Goal: Information Seeking & Learning: Learn about a topic

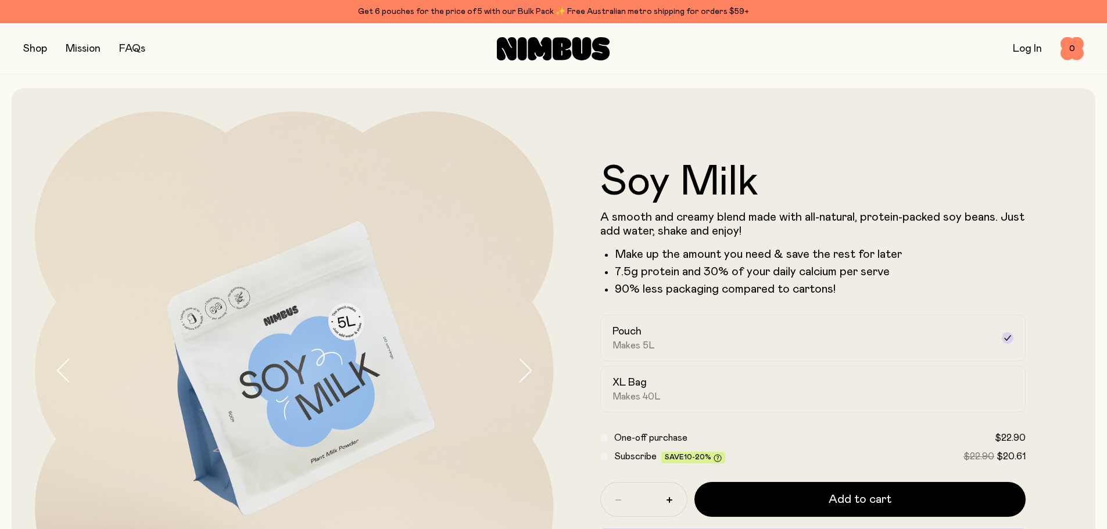
click at [135, 46] on link "FAQs" at bounding box center [132, 49] width 26 height 10
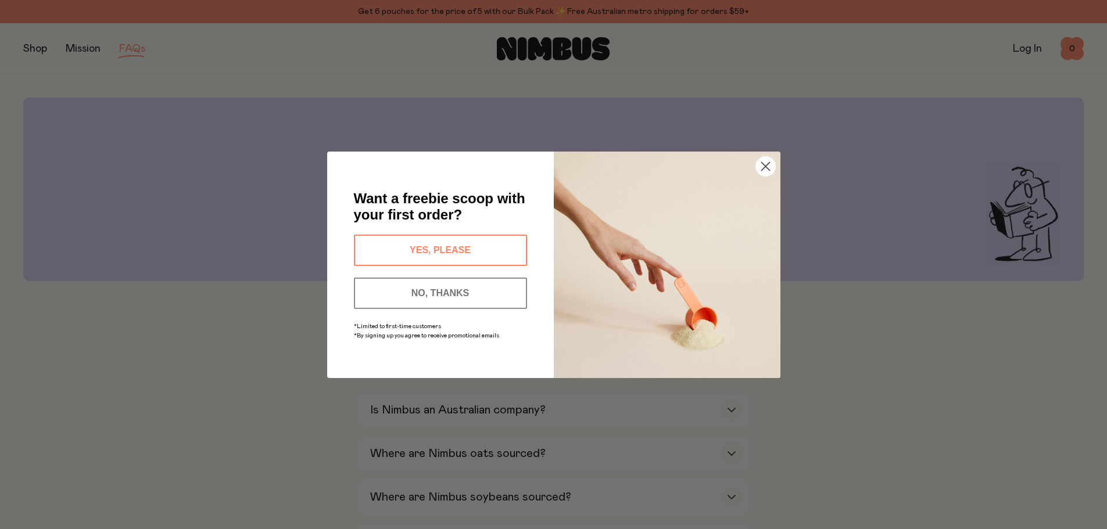
click at [763, 165] on icon "Close dialog" at bounding box center [765, 166] width 8 height 8
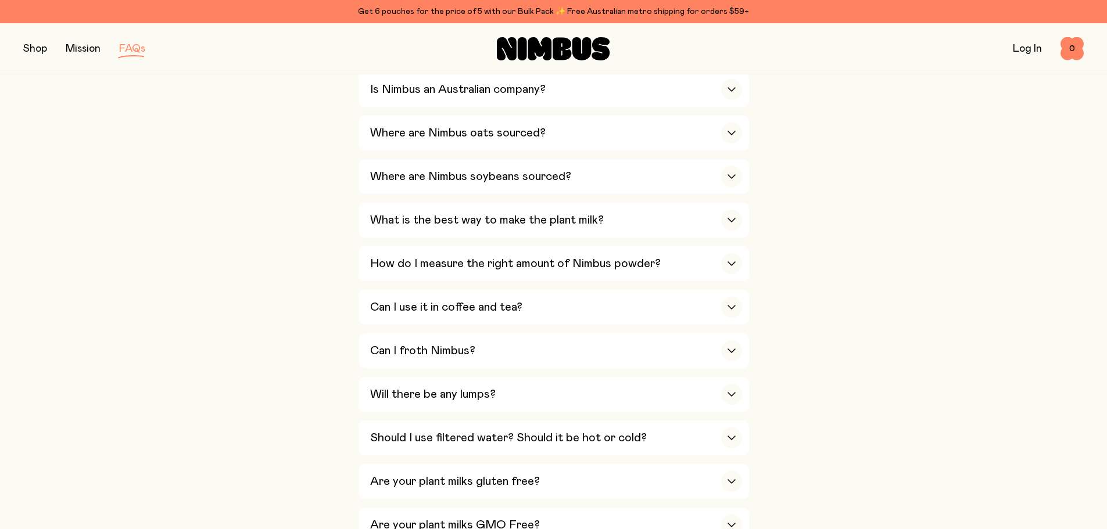
scroll to position [349, 0]
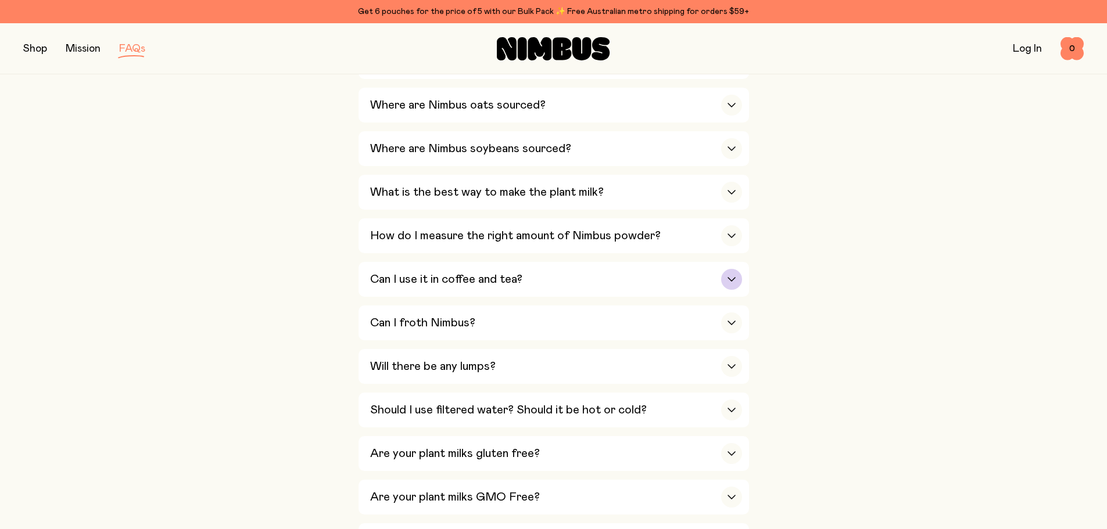
click at [414, 277] on h3 "Can I use it in coffee and tea?" at bounding box center [446, 279] width 152 height 14
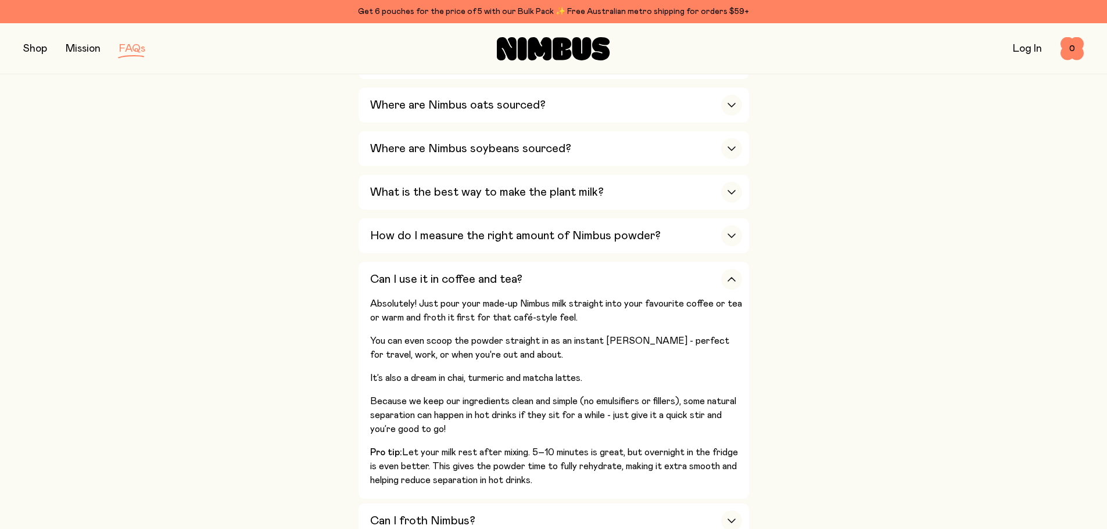
scroll to position [465, 0]
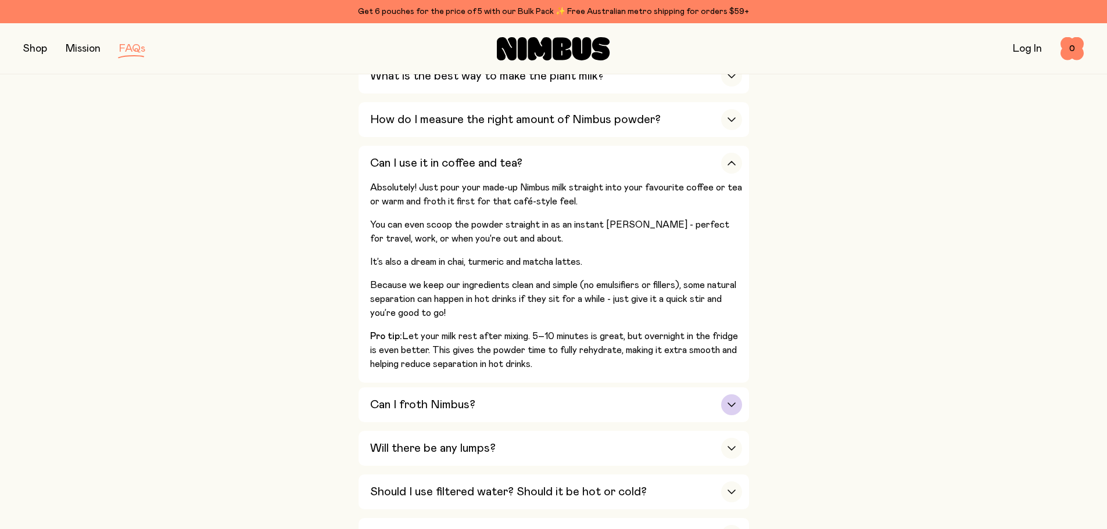
click at [409, 401] on h3 "Can I froth Nimbus?" at bounding box center [422, 405] width 105 height 14
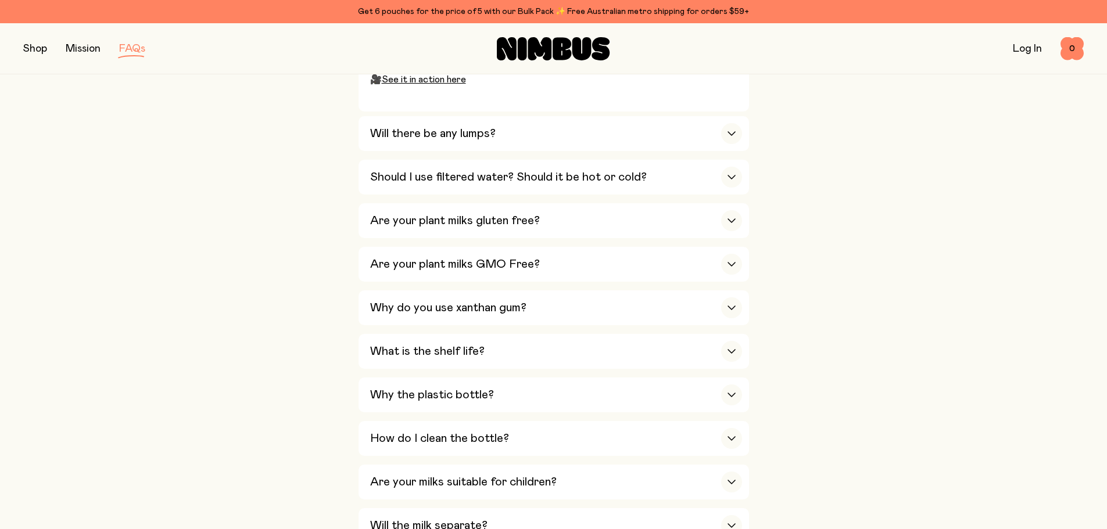
scroll to position [929, 0]
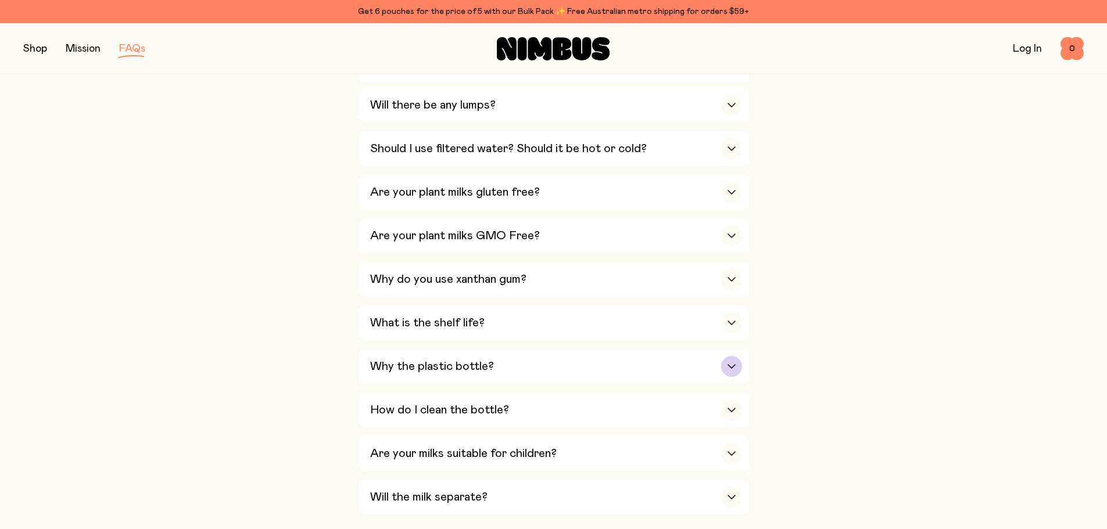
click at [401, 360] on h3 "Why the plastic bottle?" at bounding box center [432, 367] width 124 height 14
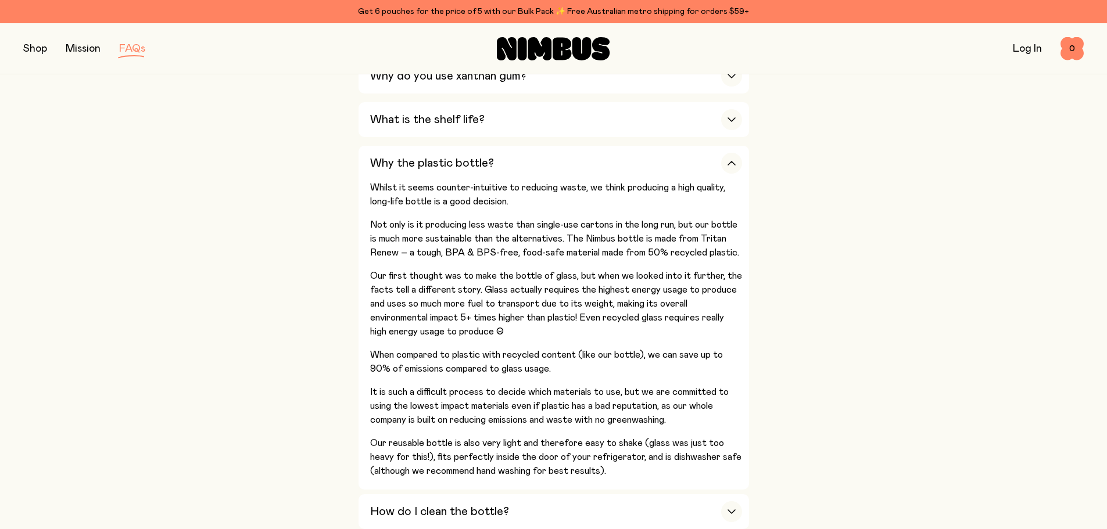
scroll to position [697, 0]
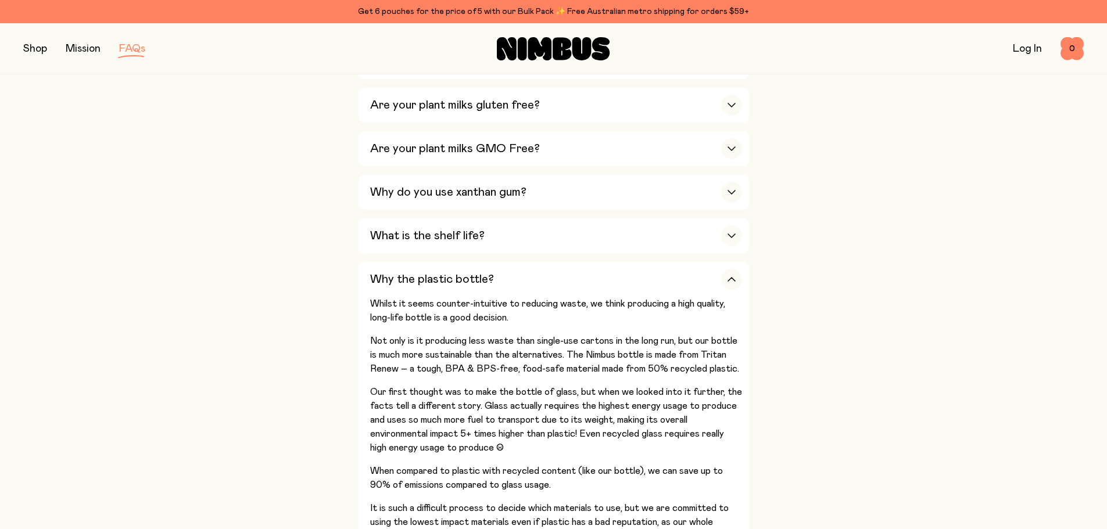
click at [38, 50] on button "button" at bounding box center [35, 49] width 24 height 16
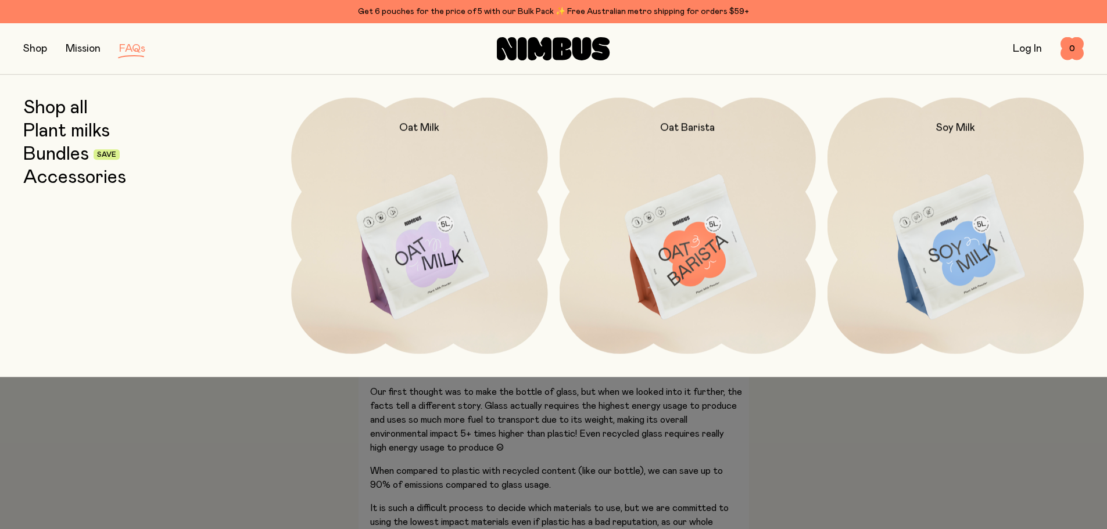
click at [59, 106] on link "Shop all" at bounding box center [55, 108] width 64 height 21
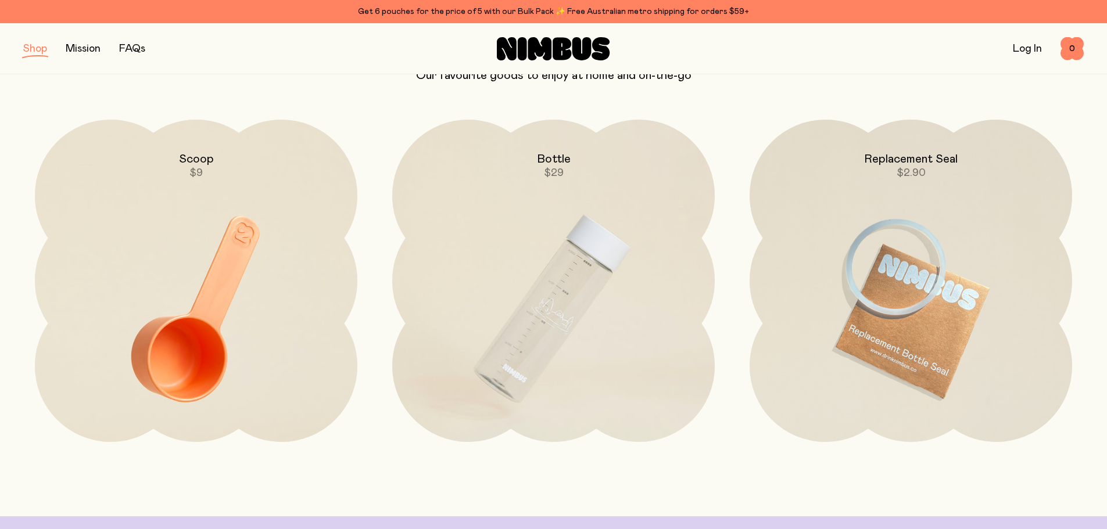
scroll to position [2208, 0]
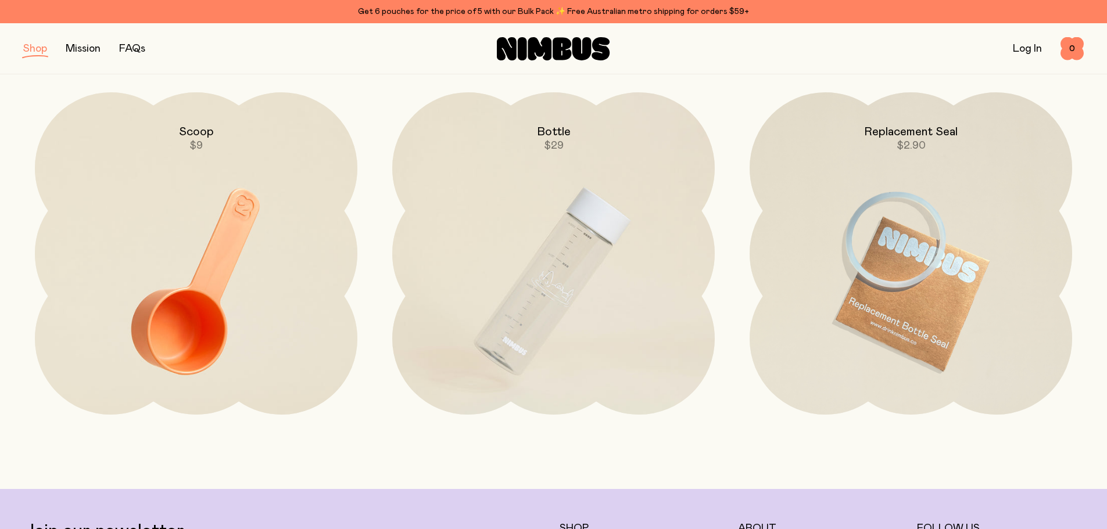
click at [534, 309] on img at bounding box center [553, 281] width 322 height 379
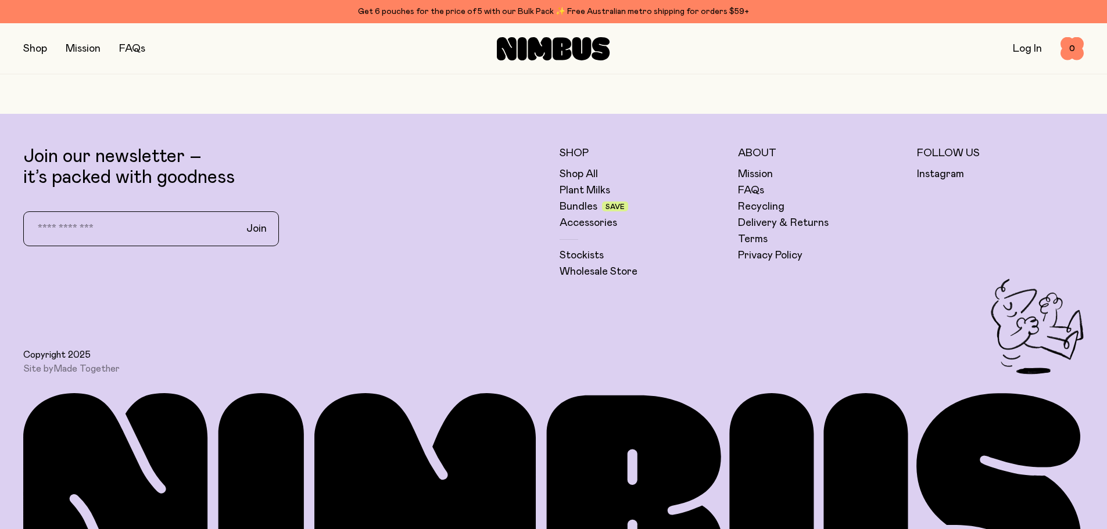
scroll to position [1024, 0]
